Goal: Check status: Check status

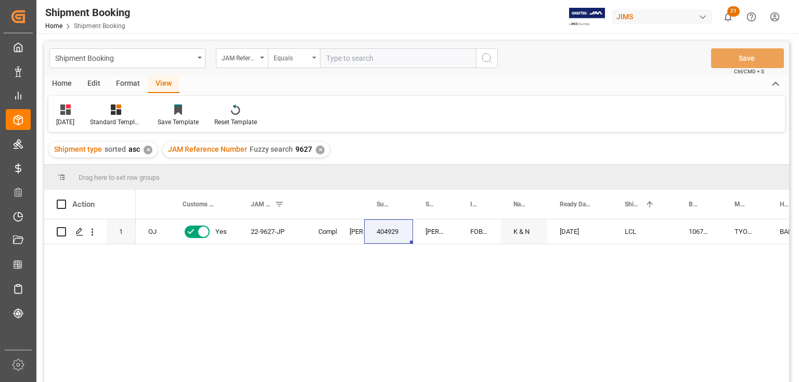
click at [315, 58] on icon "open menu" at bounding box center [314, 58] width 4 height 2
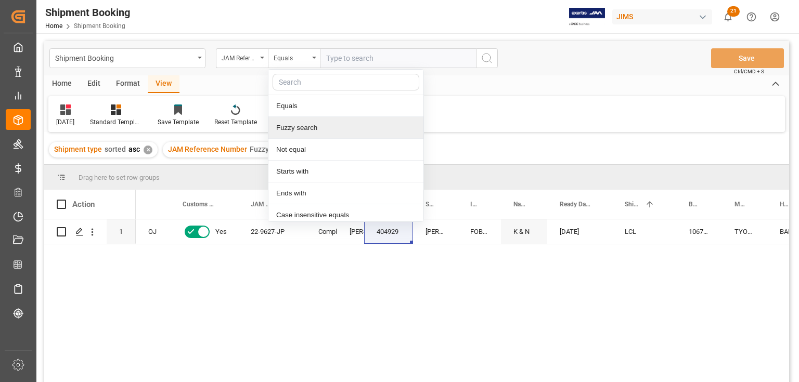
click at [301, 128] on div "Fuzzy search" at bounding box center [345, 128] width 155 height 22
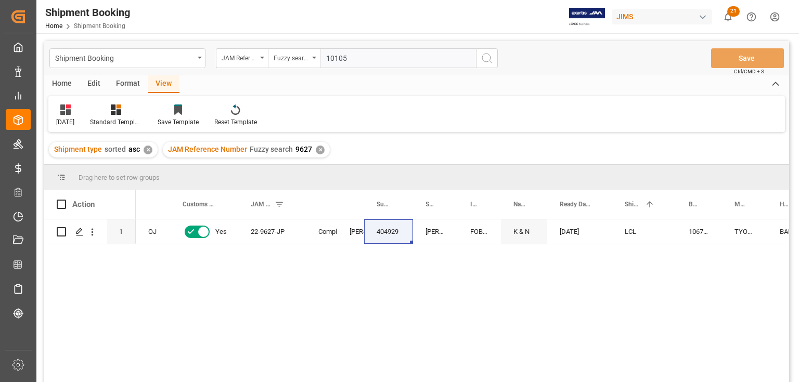
type input "10105"
click at [317, 149] on div "✕" at bounding box center [320, 150] width 9 height 9
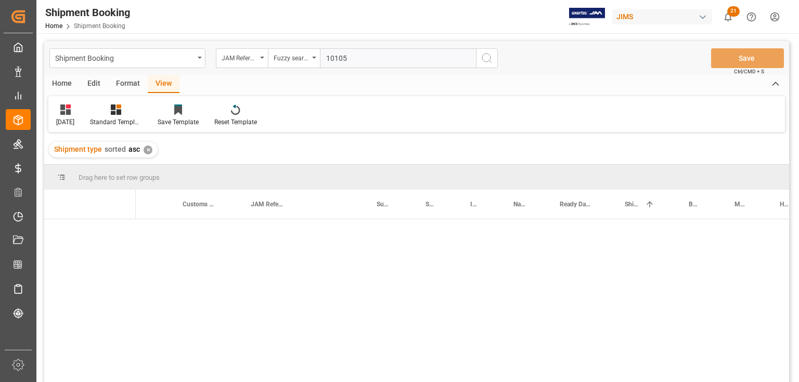
click at [483, 58] on icon "search button" at bounding box center [487, 58] width 12 height 12
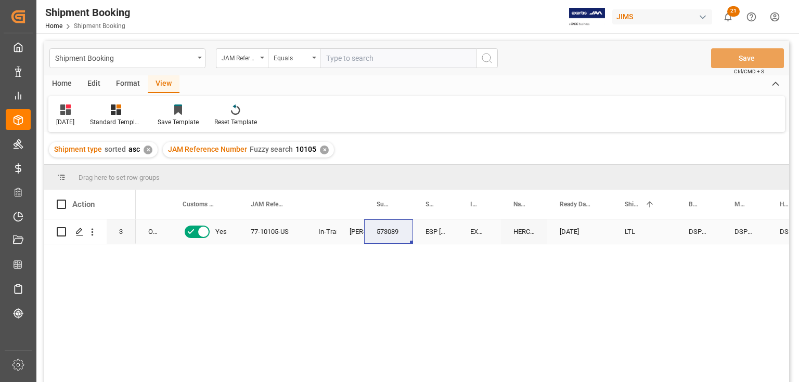
click at [313, 230] on div "In-Transit" at bounding box center [321, 231] width 31 height 24
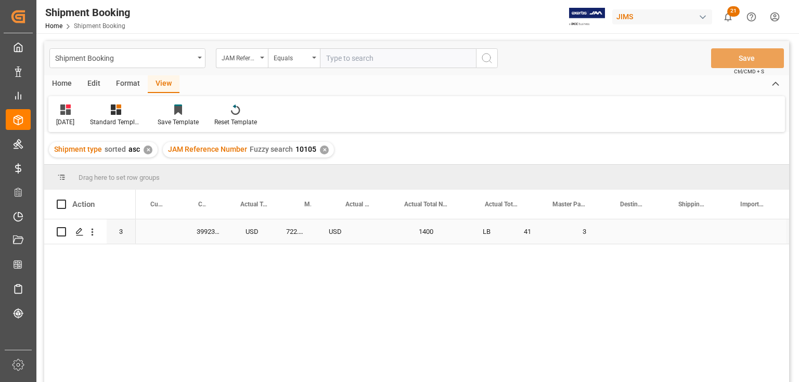
scroll to position [0, 806]
click at [187, 232] on div "Press SPACE to select this row." at bounding box center [207, 231] width 42 height 24
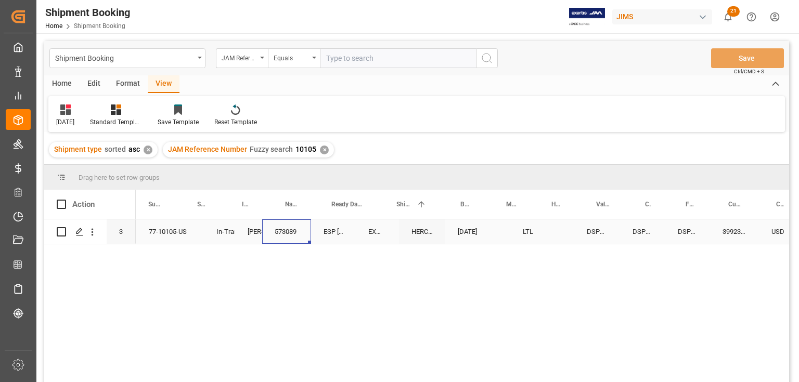
scroll to position [0, 0]
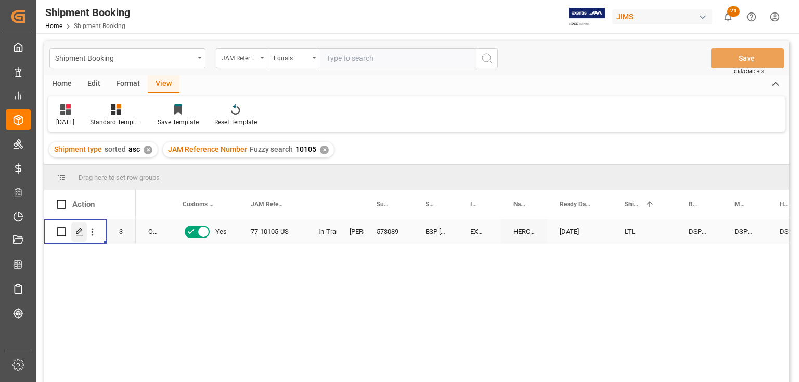
click at [82, 233] on icon "Press SPACE to select this row." at bounding box center [79, 232] width 8 height 8
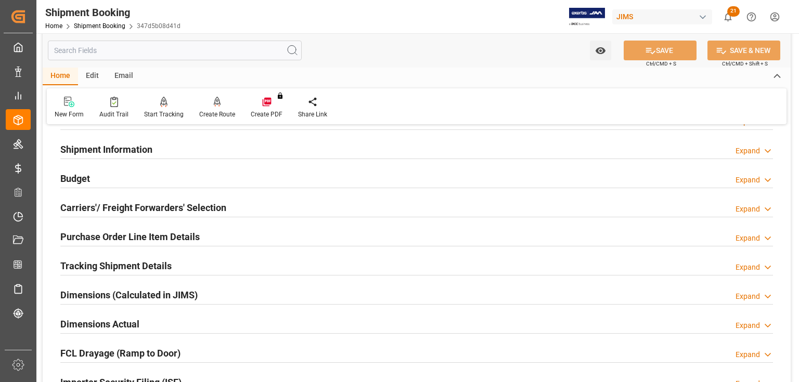
scroll to position [83, 0]
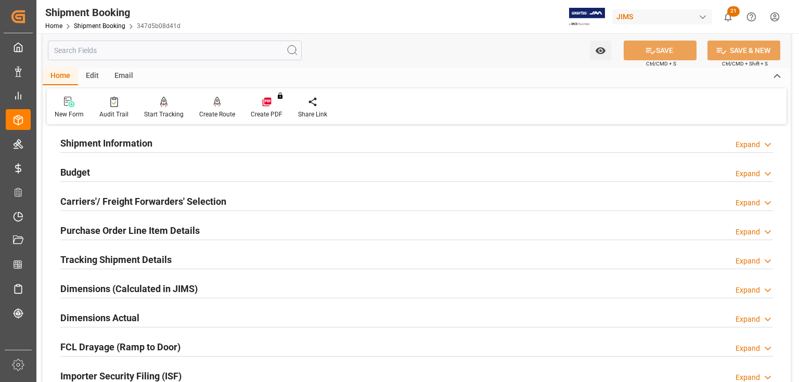
click at [108, 258] on h2 "Tracking Shipment Details" at bounding box center [115, 260] width 111 height 14
